Goal: Find specific page/section: Find specific page/section

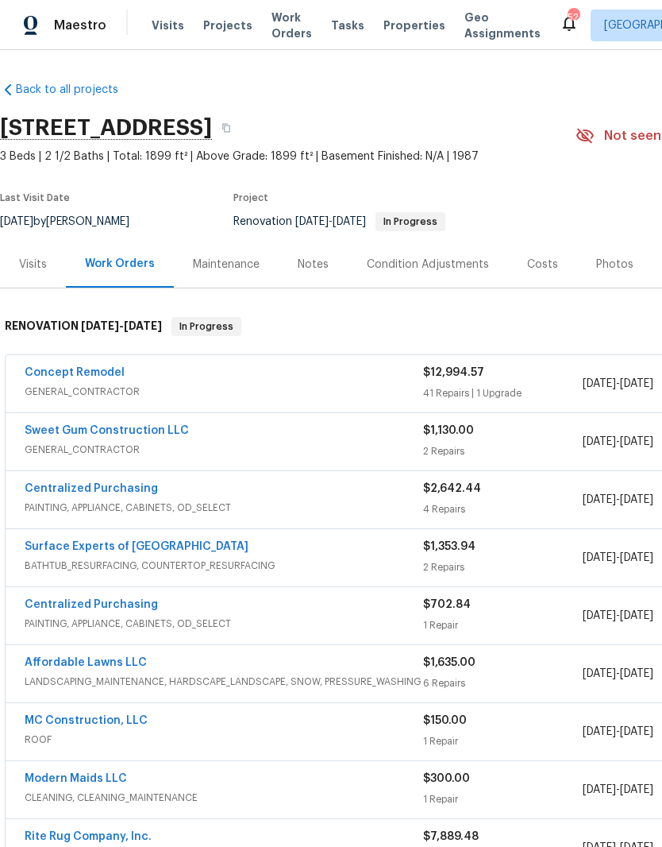
click at [608, 264] on div "Photos" at bounding box center [614, 265] width 37 height 16
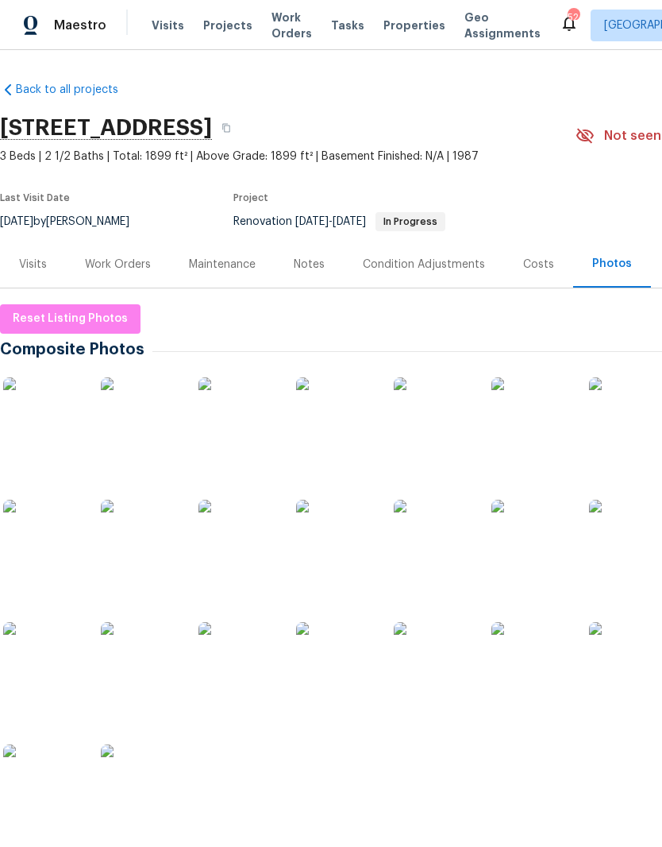
click at [29, 418] on img at bounding box center [42, 416] width 79 height 79
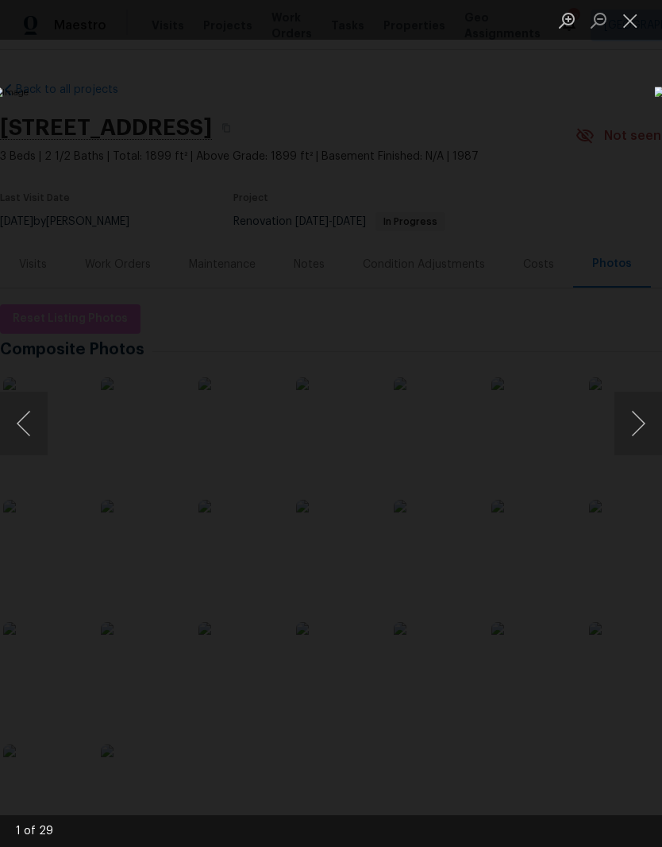
click at [631, 430] on button "Next image" at bounding box center [639, 424] width 48 height 64
click at [634, 433] on button "Next image" at bounding box center [639, 424] width 48 height 64
click at [637, 433] on button "Next image" at bounding box center [639, 424] width 48 height 64
click at [635, 434] on button "Next image" at bounding box center [639, 424] width 48 height 64
click at [631, 430] on button "Next image" at bounding box center [639, 424] width 48 height 64
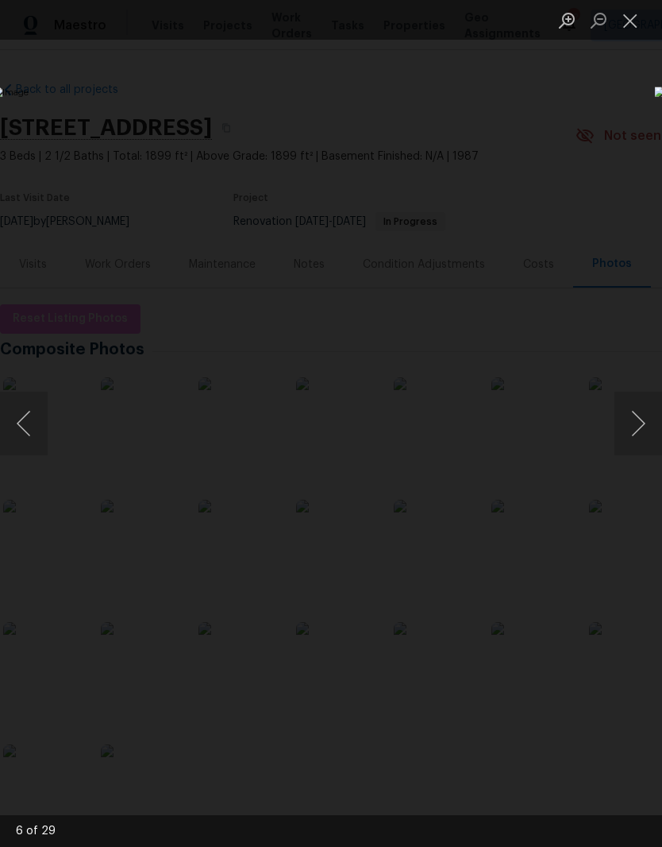
click at [637, 426] on button "Next image" at bounding box center [639, 424] width 48 height 64
click at [630, 430] on button "Next image" at bounding box center [639, 424] width 48 height 64
click at [638, 426] on button "Next image" at bounding box center [639, 424] width 48 height 64
click at [634, 426] on button "Next image" at bounding box center [639, 424] width 48 height 64
click at [642, 439] on button "Next image" at bounding box center [639, 424] width 48 height 64
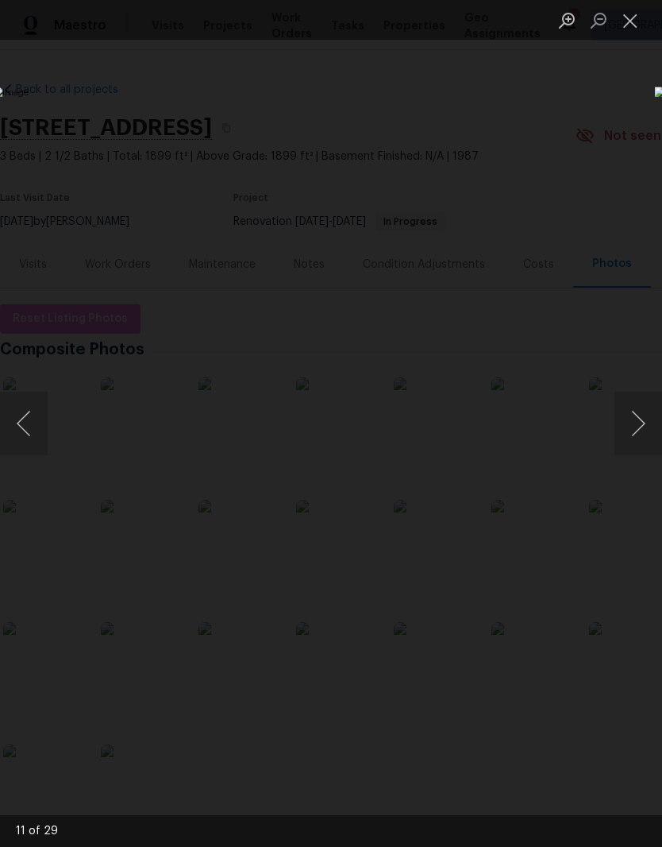
click at [643, 435] on button "Next image" at bounding box center [639, 424] width 48 height 64
click at [631, 430] on button "Next image" at bounding box center [639, 424] width 48 height 64
click at [640, 434] on button "Next image" at bounding box center [639, 424] width 48 height 64
click at [635, 429] on button "Next image" at bounding box center [639, 424] width 48 height 64
click at [640, 431] on button "Next image" at bounding box center [639, 424] width 48 height 64
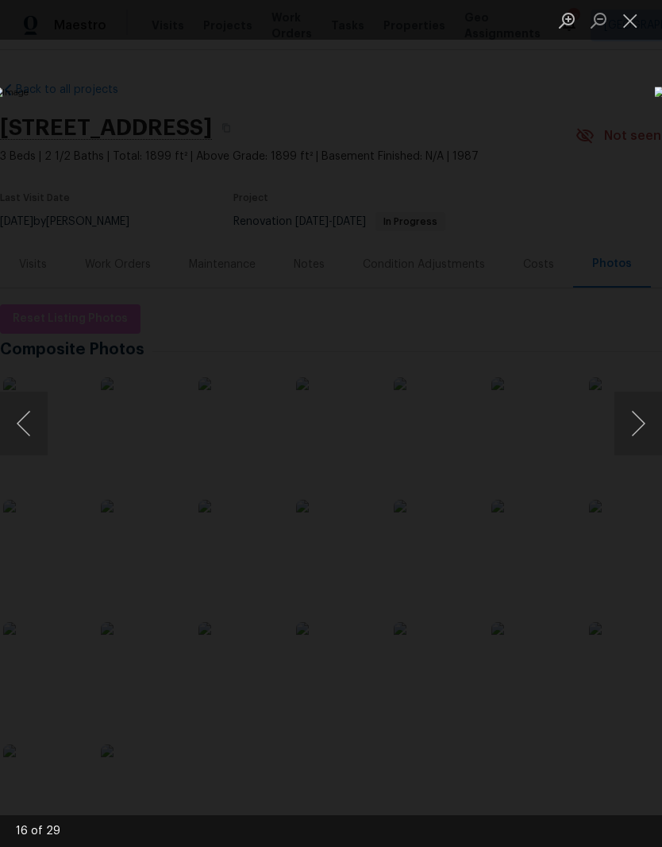
click at [639, 430] on button "Next image" at bounding box center [639, 424] width 48 height 64
click at [636, 432] on button "Next image" at bounding box center [639, 424] width 48 height 64
click at [637, 20] on button "Close lightbox" at bounding box center [631, 20] width 32 height 28
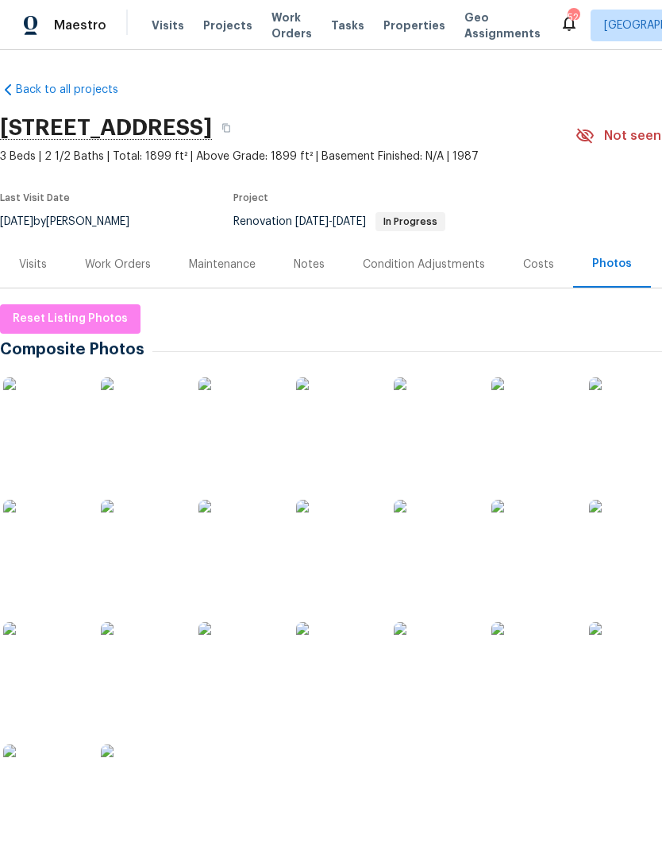
click at [98, 266] on div "Work Orders" at bounding box center [118, 265] width 66 height 16
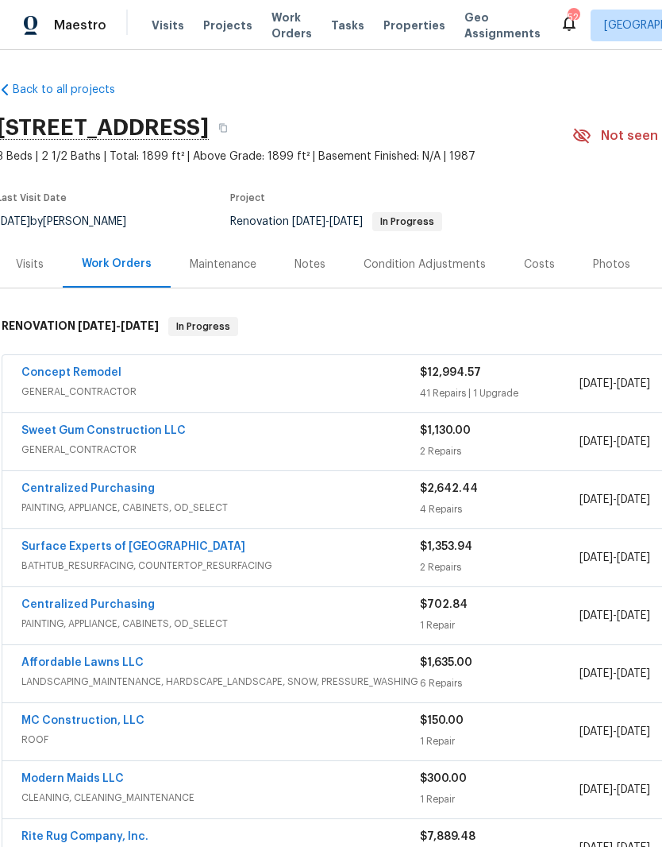
scroll to position [0, 3]
click at [314, 263] on div "Notes" at bounding box center [310, 265] width 31 height 16
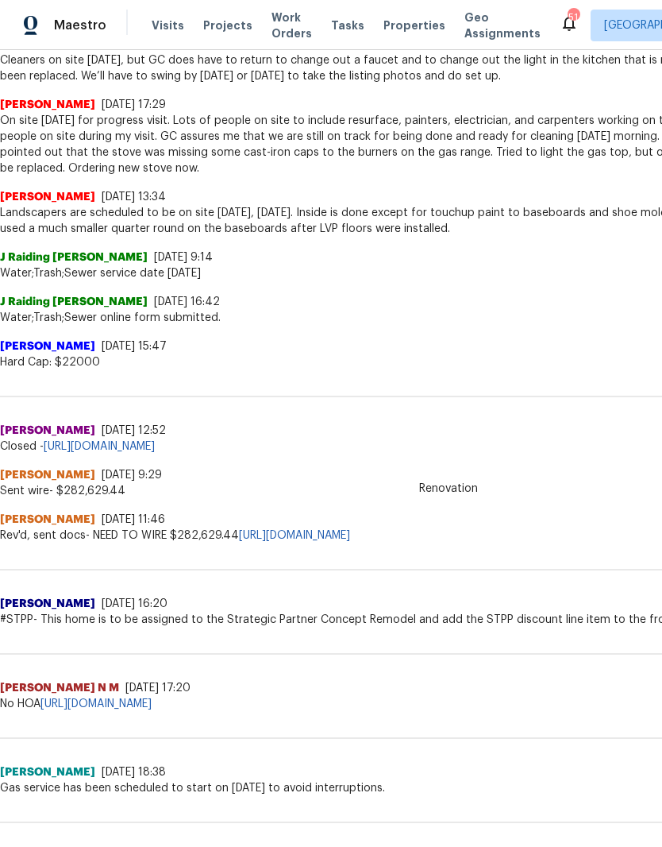
scroll to position [614, 0]
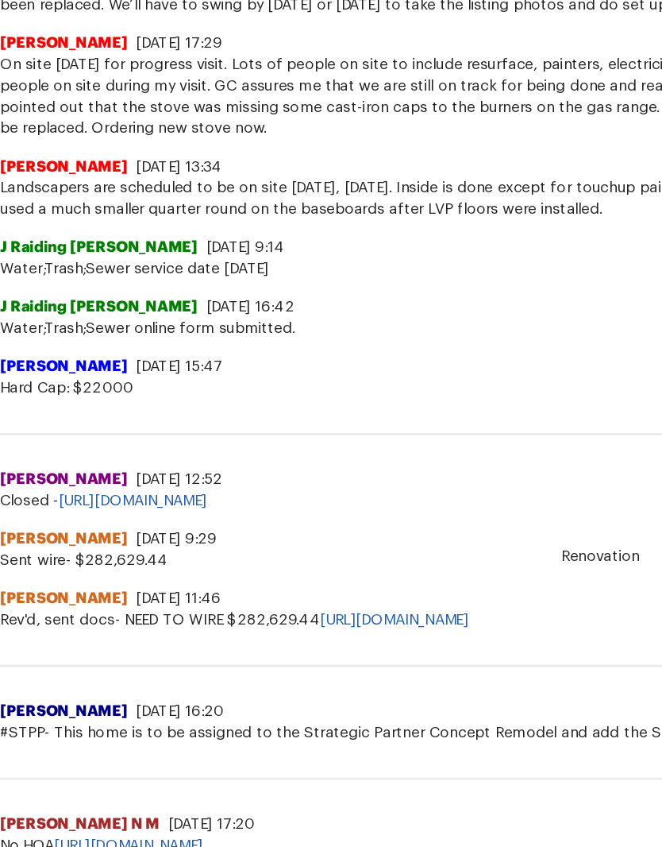
click at [76, 512] on span "Daniel Beaudette" at bounding box center [47, 520] width 95 height 16
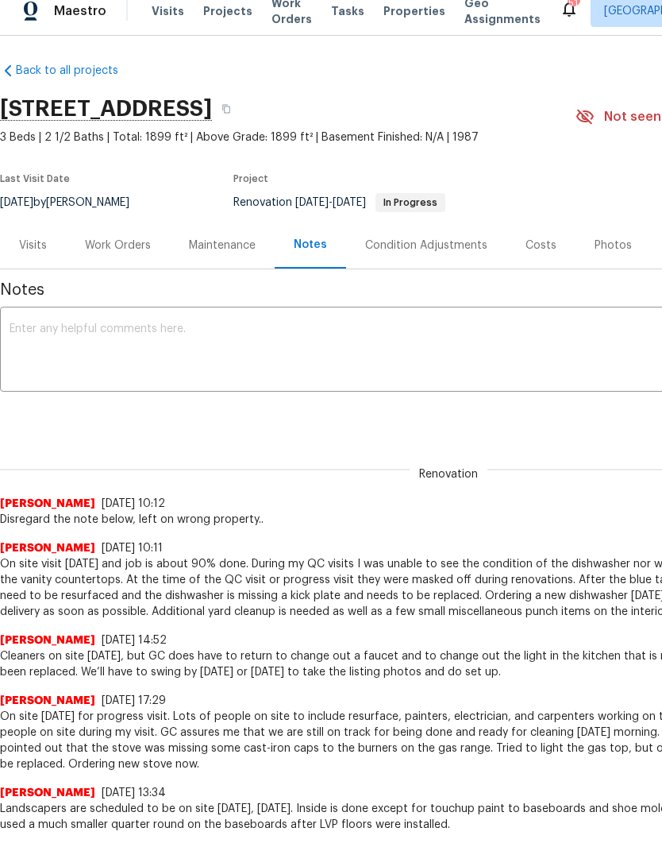
scroll to position [14, 0]
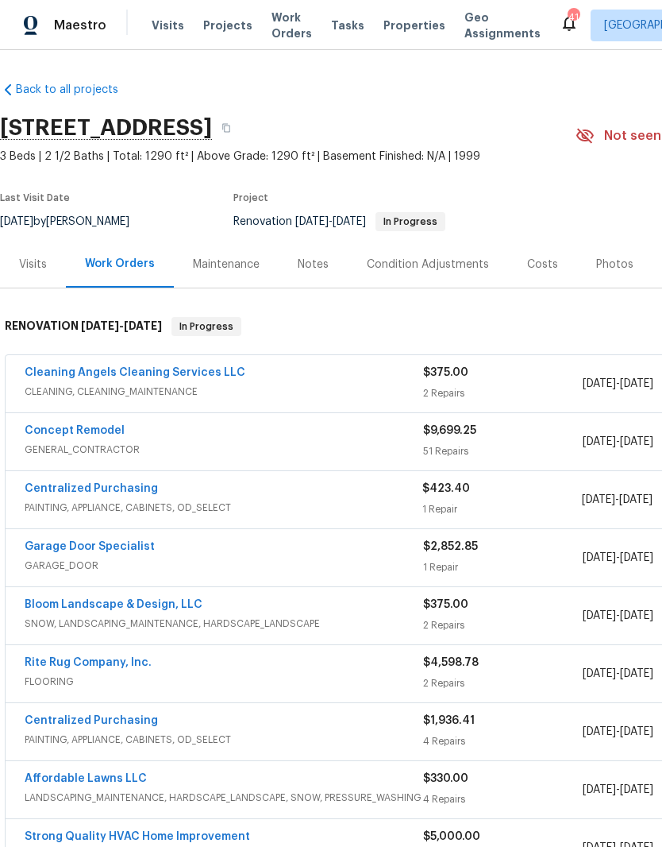
click at [94, 429] on link "Concept Remodel" at bounding box center [75, 430] width 100 height 11
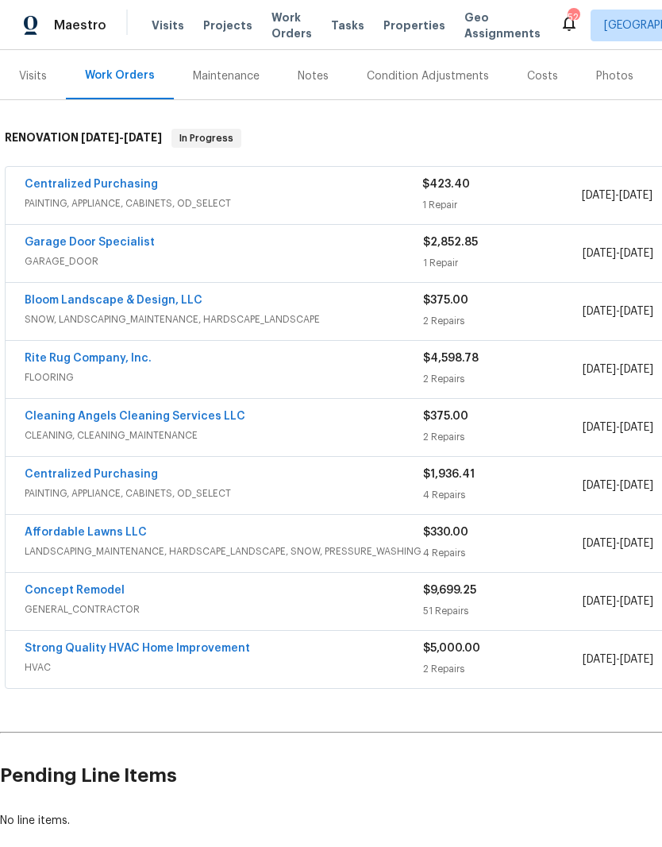
scroll to position [187, 0]
click at [110, 595] on link "Concept Remodel" at bounding box center [75, 590] width 100 height 11
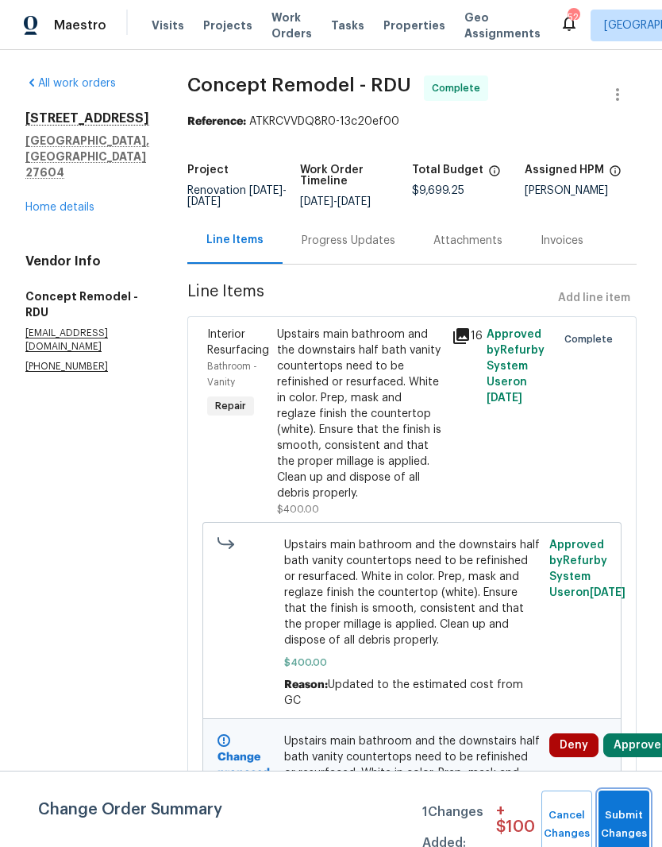
click at [626, 816] on button "Submit Changes" at bounding box center [624, 824] width 51 height 68
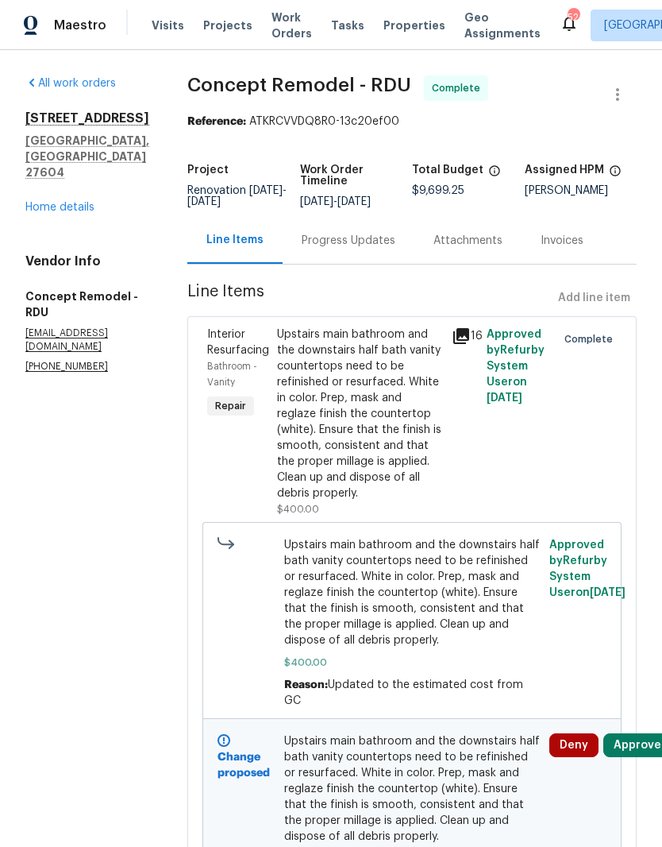
click at [639, 733] on button "Approve" at bounding box center [638, 745] width 68 height 24
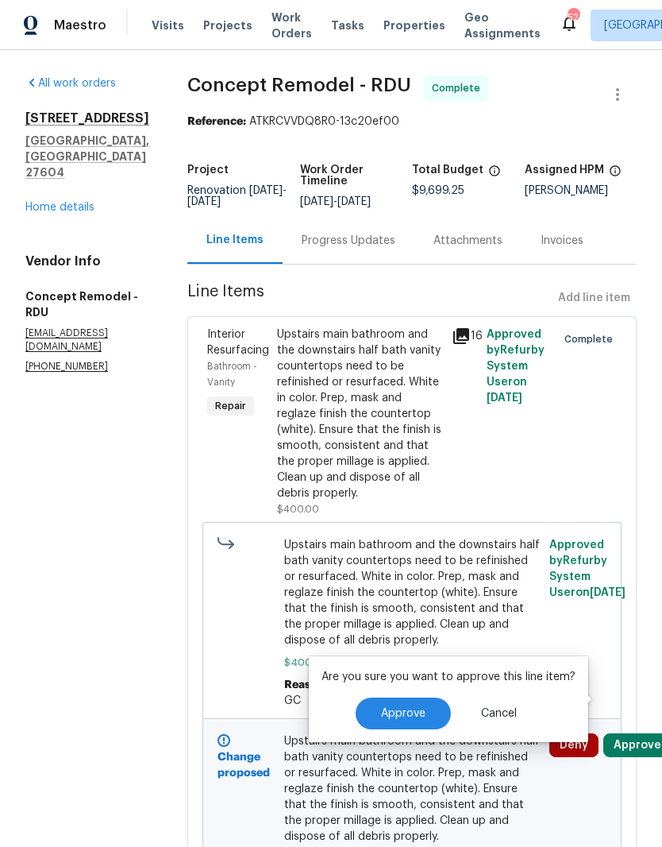
click at [403, 715] on span "Approve" at bounding box center [403, 714] width 44 height 12
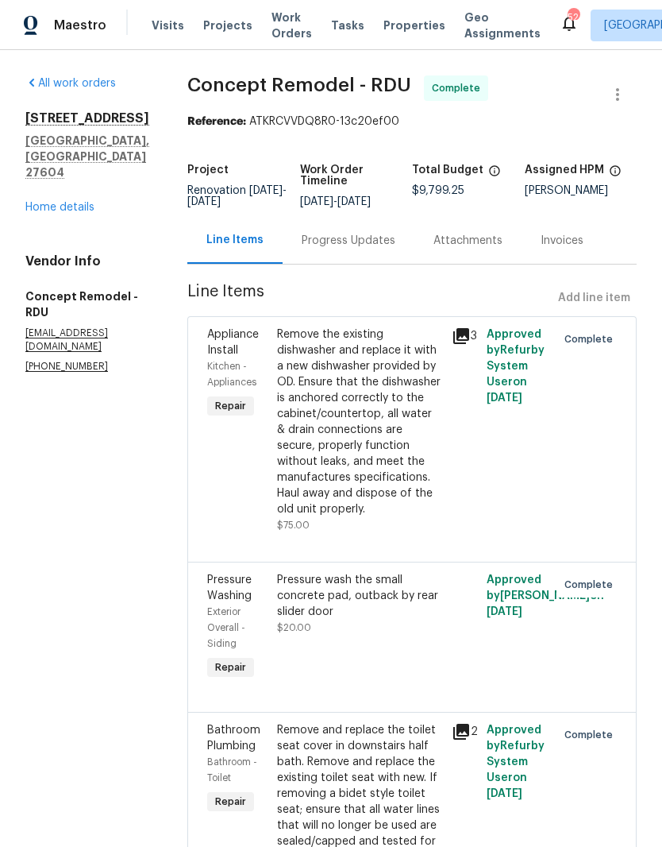
click at [52, 213] on link "Home details" at bounding box center [59, 207] width 69 height 11
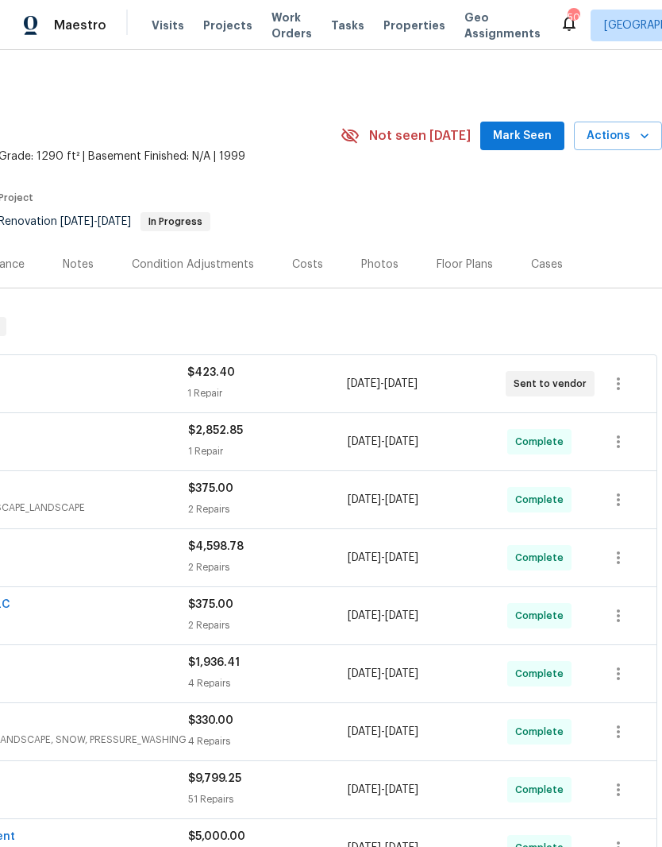
scroll to position [0, 235]
click at [380, 269] on div "Photos" at bounding box center [379, 265] width 37 height 16
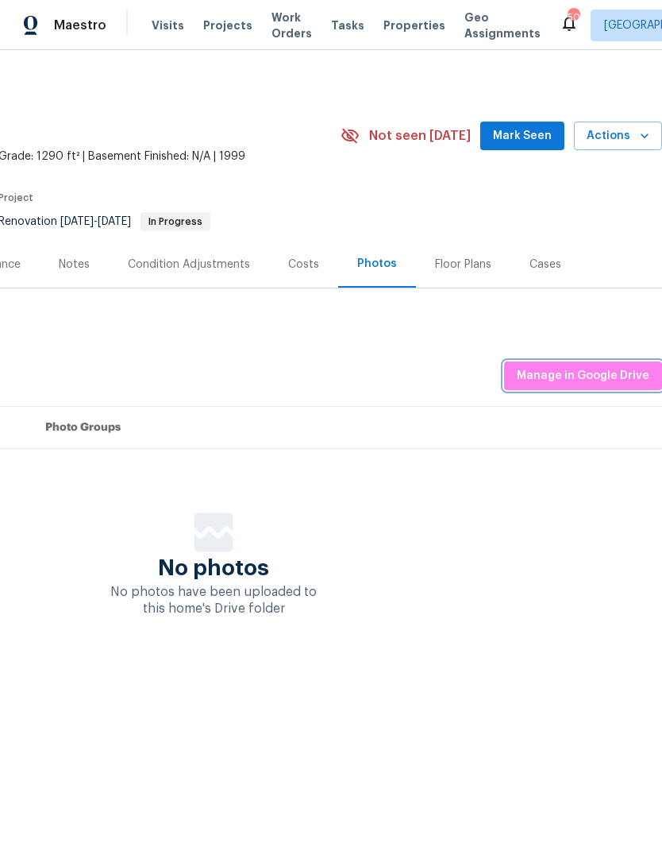
click at [580, 369] on span "Manage in Google Drive" at bounding box center [583, 376] width 133 height 20
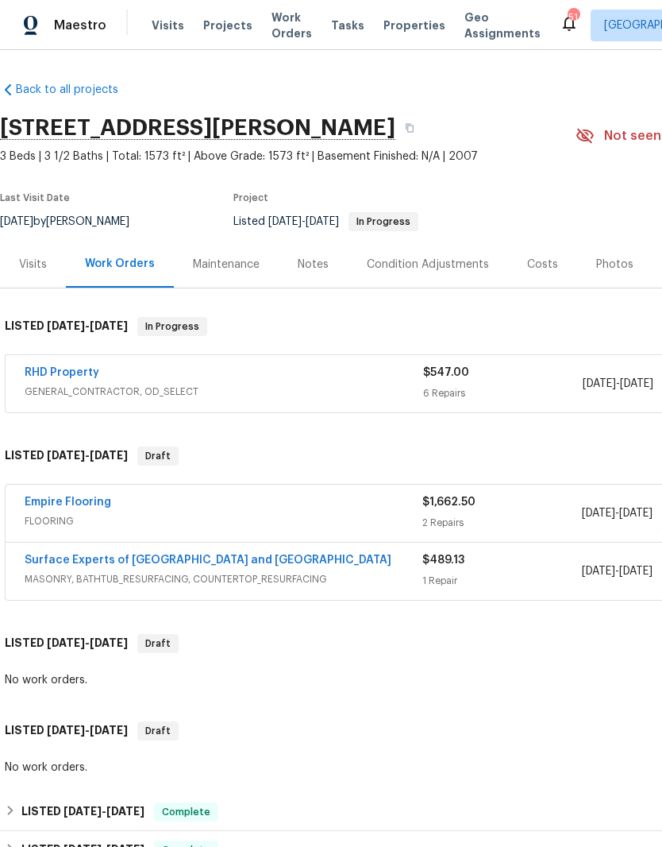
click at [397, 22] on span "Properties" at bounding box center [415, 25] width 62 height 16
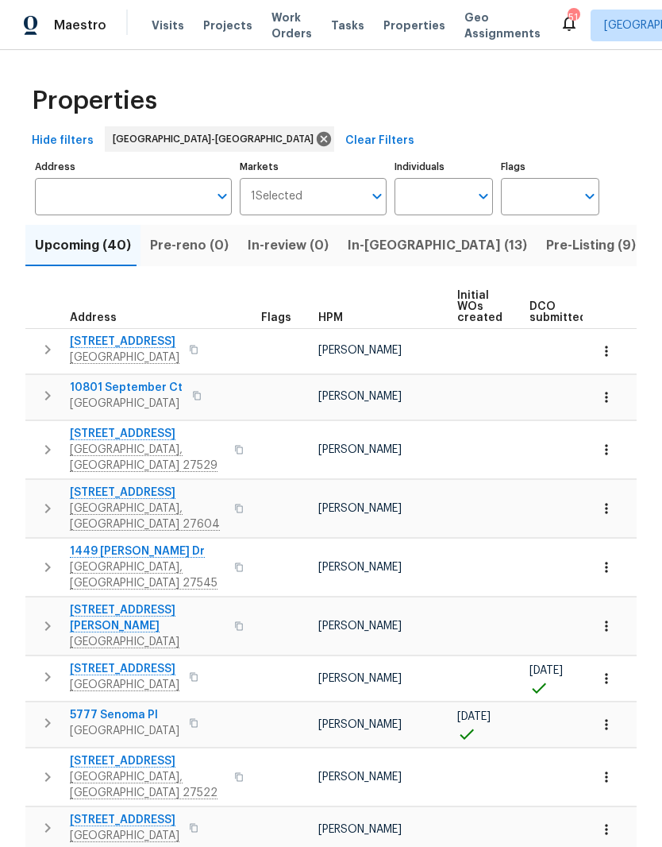
click at [466, 183] on input "Individuals" at bounding box center [432, 196] width 75 height 37
type input "Joseph white"
click at [440, 248] on input "checkbox" at bounding box center [423, 246] width 33 height 33
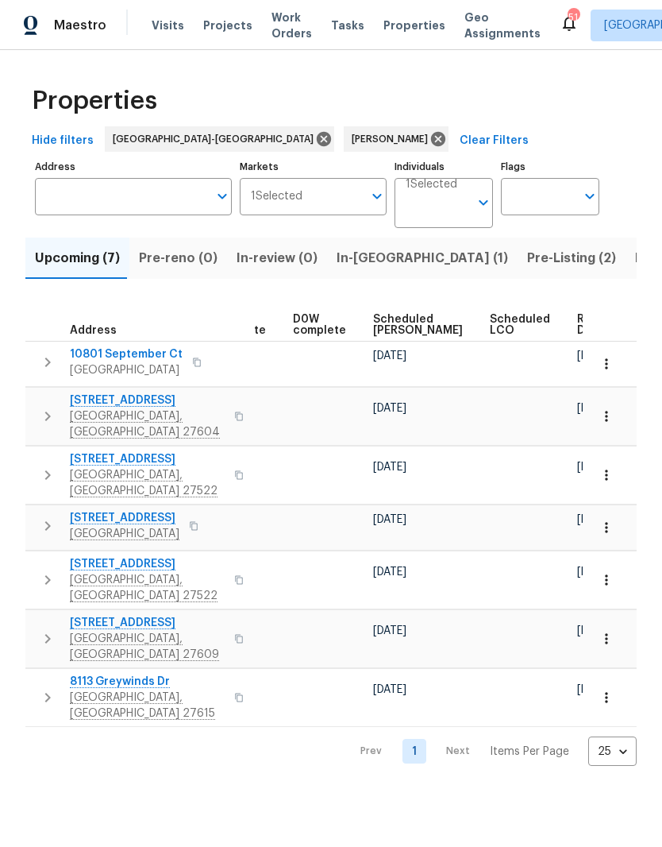
scroll to position [0, 415]
click at [376, 388] on td "09/26/25" at bounding box center [426, 417] width 117 height 58
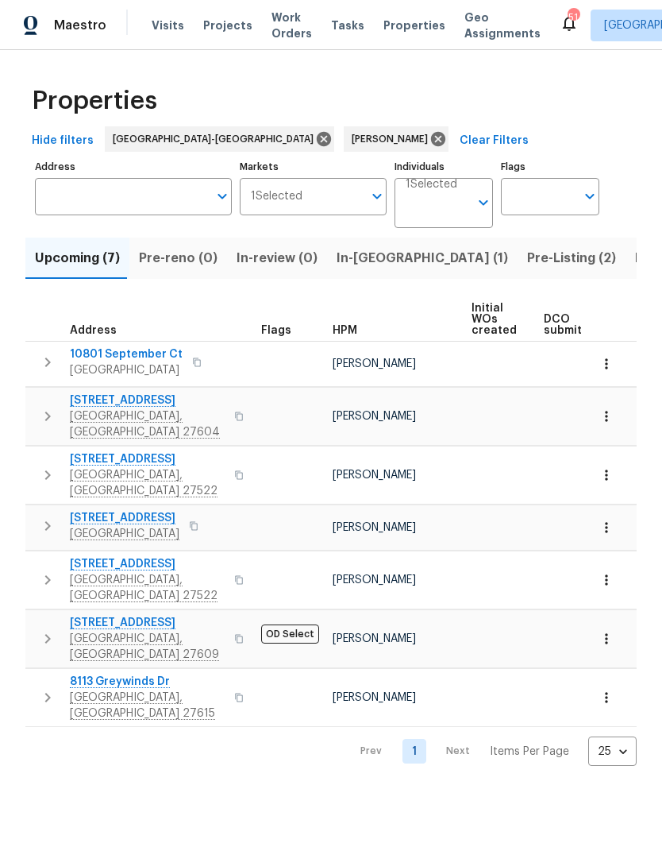
scroll to position [0, 0]
